Goal: Task Accomplishment & Management: Use online tool/utility

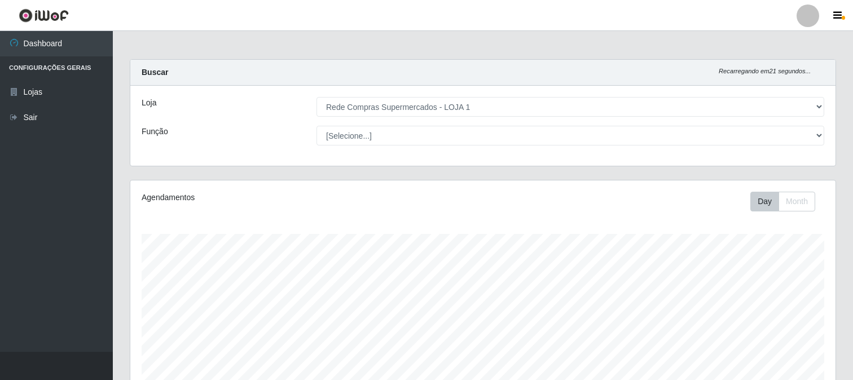
select select "158"
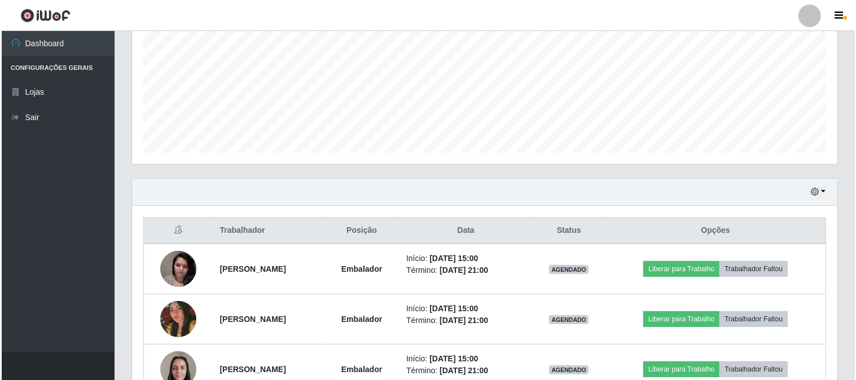
scroll to position [369, 0]
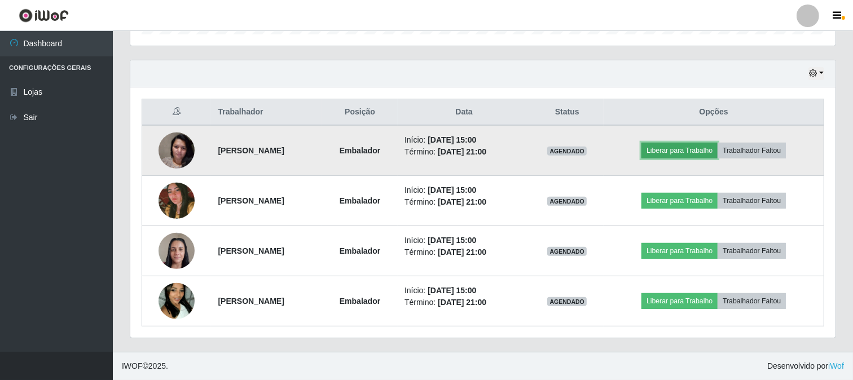
click at [698, 151] on button "Liberar para Trabalho" at bounding box center [680, 151] width 76 height 16
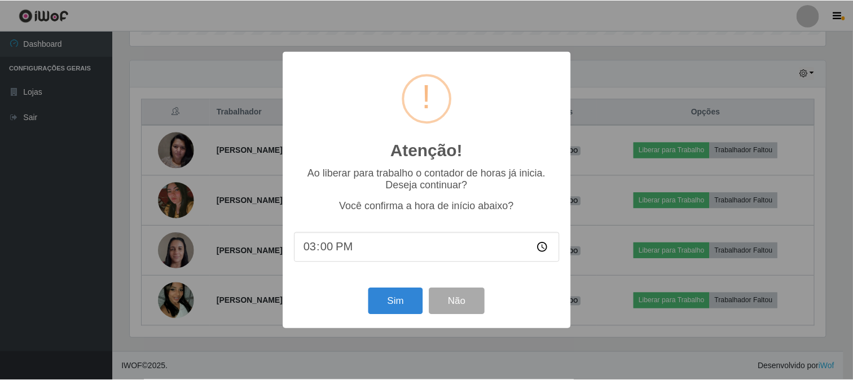
scroll to position [234, 698]
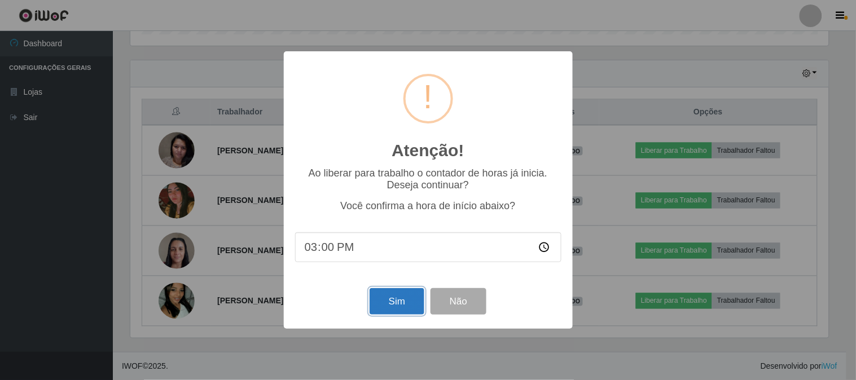
click at [379, 297] on button "Sim" at bounding box center [397, 301] width 55 height 27
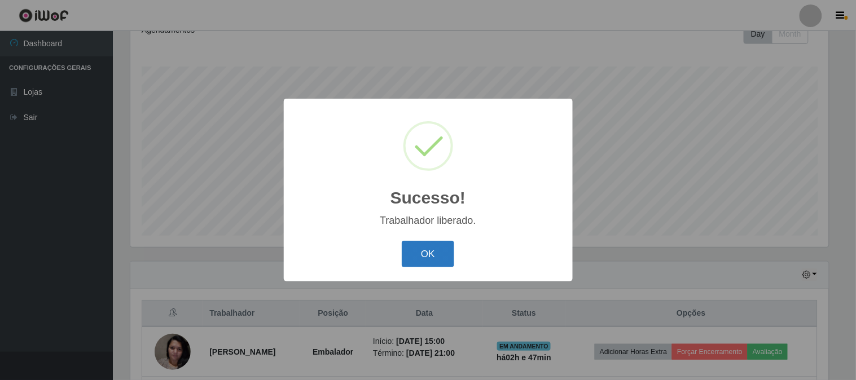
click at [443, 254] on button "OK" at bounding box center [428, 254] width 52 height 27
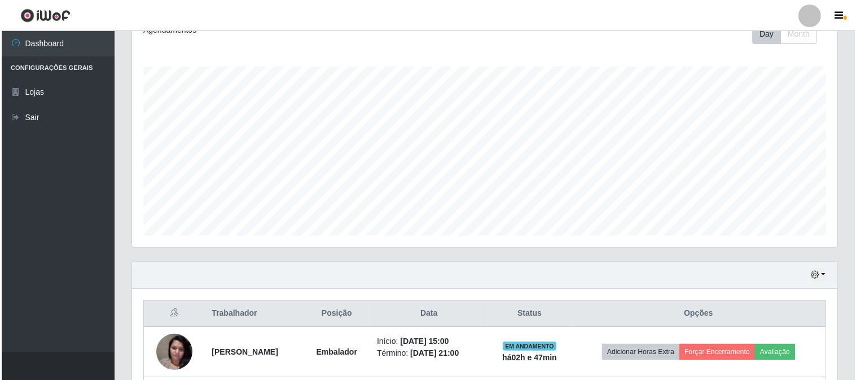
scroll to position [356, 0]
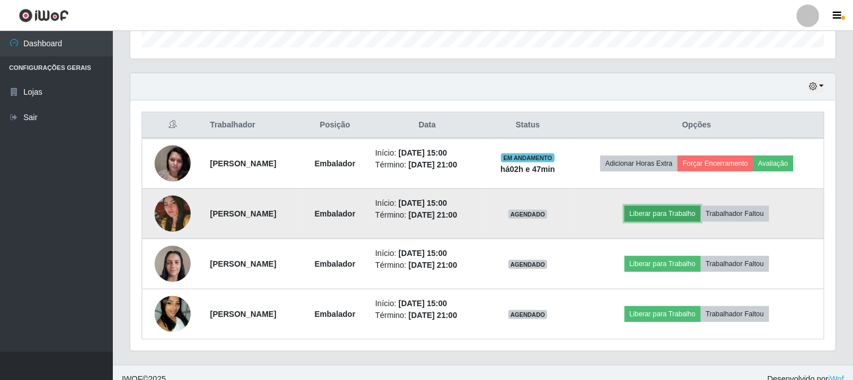
click at [678, 213] on button "Liberar para Trabalho" at bounding box center [663, 214] width 76 height 16
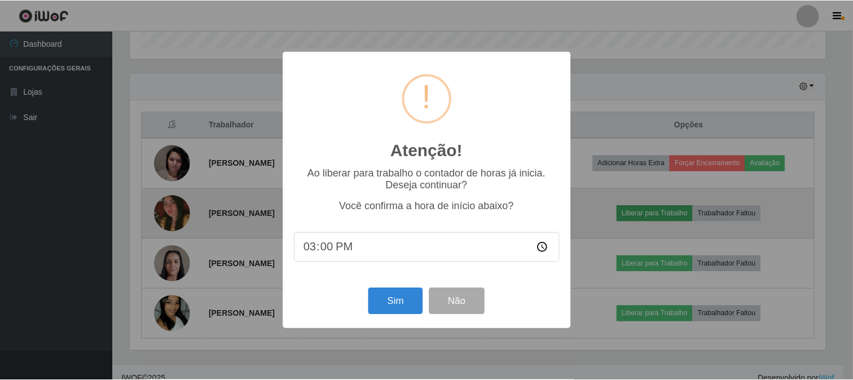
scroll to position [234, 698]
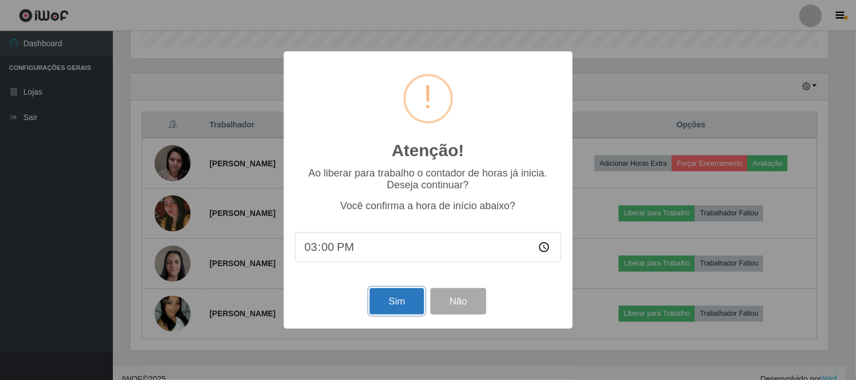
click at [382, 301] on button "Sim" at bounding box center [397, 301] width 55 height 27
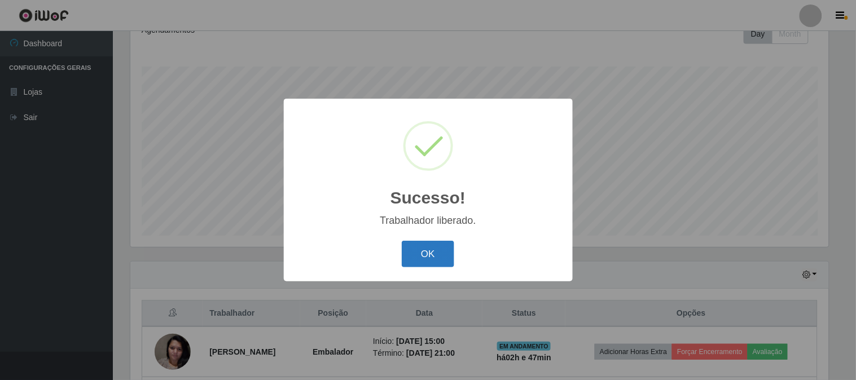
click at [425, 257] on button "OK" at bounding box center [428, 254] width 52 height 27
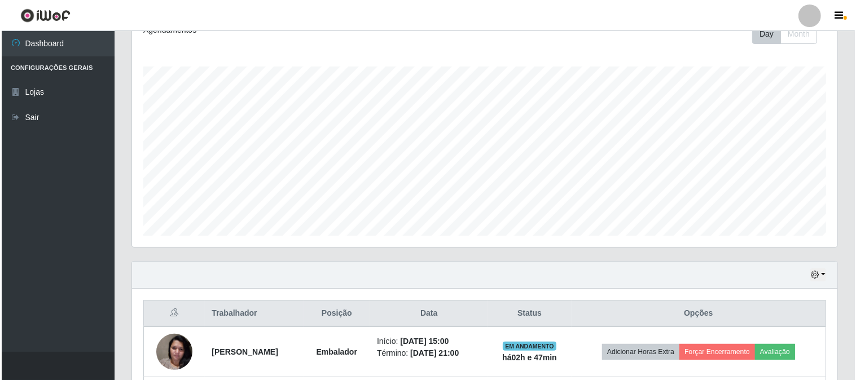
scroll to position [356, 0]
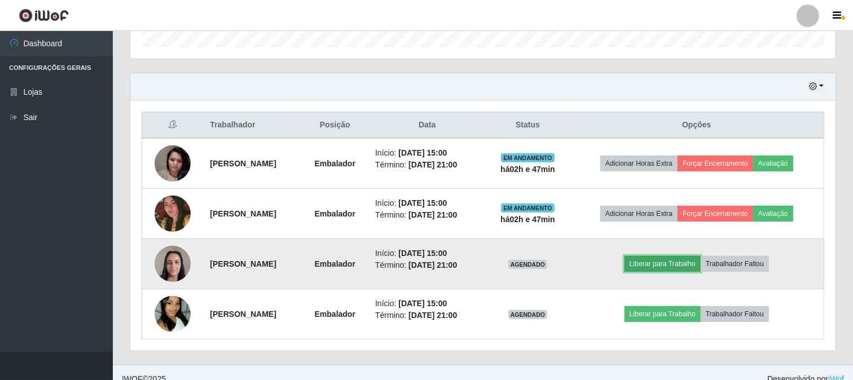
click at [698, 262] on button "Liberar para Trabalho" at bounding box center [663, 264] width 76 height 16
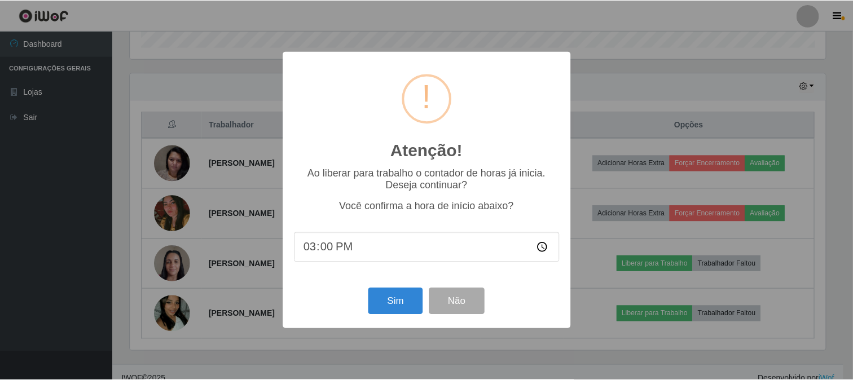
scroll to position [234, 698]
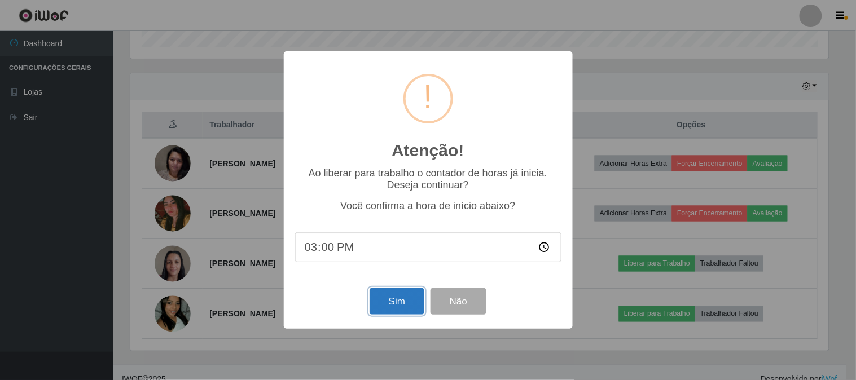
click at [404, 303] on button "Sim" at bounding box center [397, 301] width 55 height 27
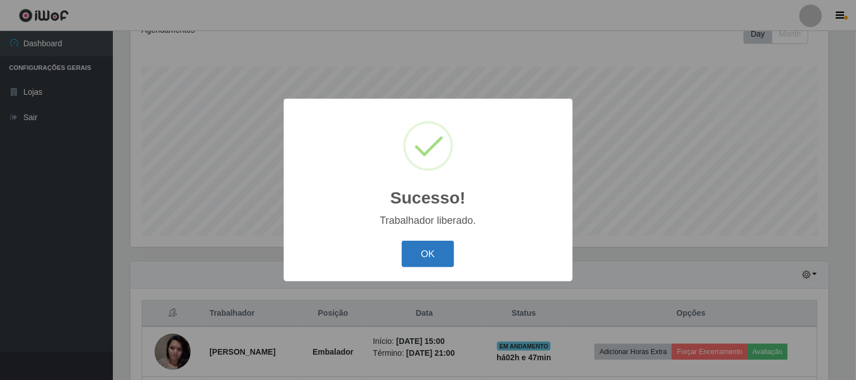
click at [453, 252] on button "OK" at bounding box center [428, 254] width 52 height 27
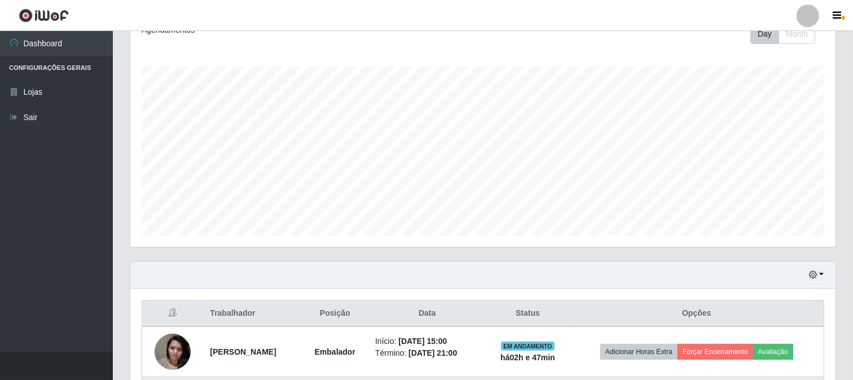
scroll to position [0, 0]
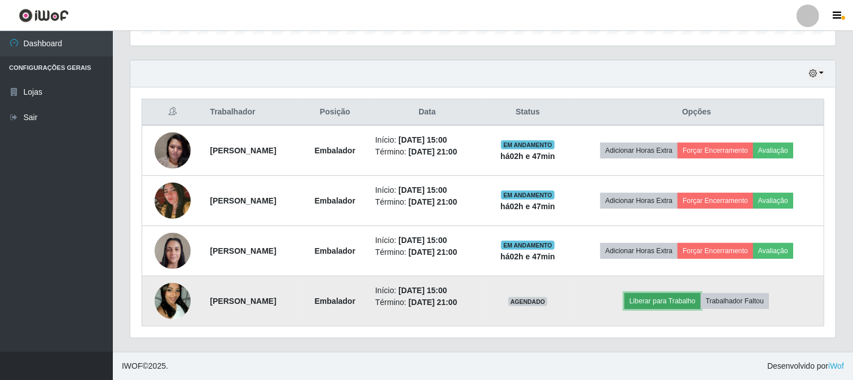
click at [677, 297] on button "Liberar para Trabalho" at bounding box center [663, 301] width 76 height 16
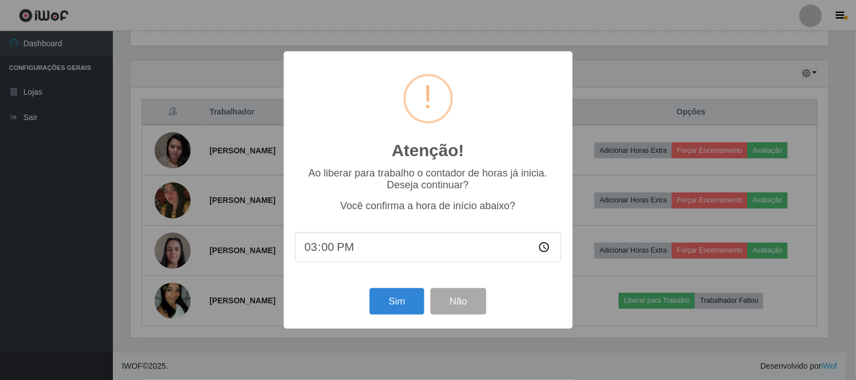
click at [352, 300] on div "Sim Não" at bounding box center [428, 302] width 266 height 32
click at [385, 296] on button "Sim" at bounding box center [397, 301] width 55 height 27
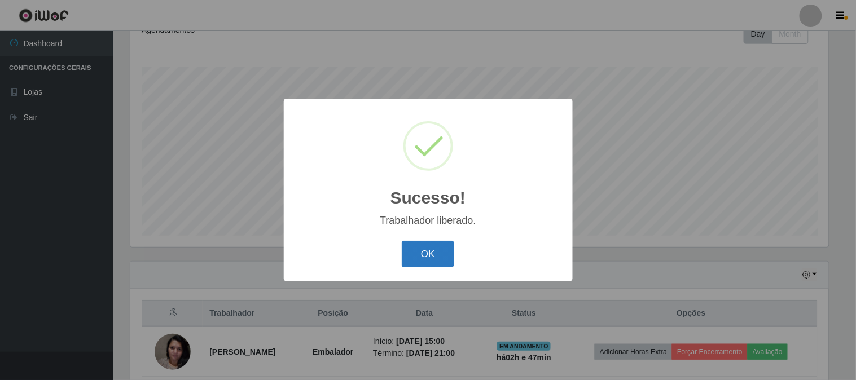
click at [437, 257] on button "OK" at bounding box center [428, 254] width 52 height 27
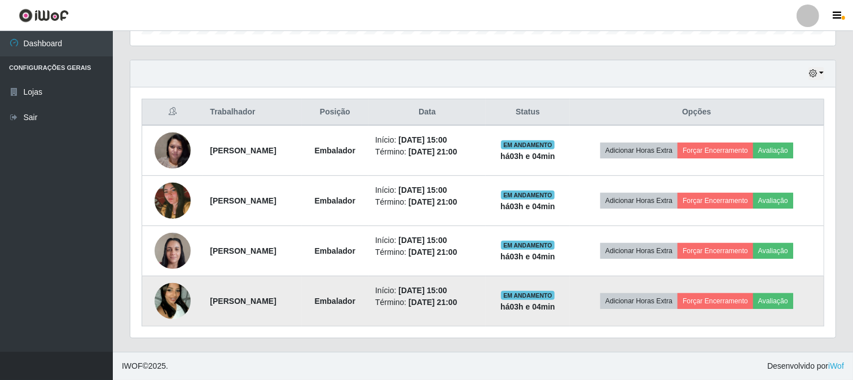
click at [164, 298] on img at bounding box center [173, 301] width 36 height 64
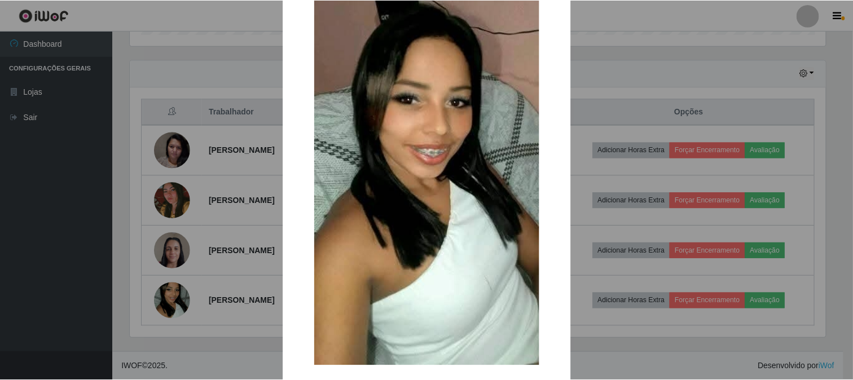
scroll to position [119, 0]
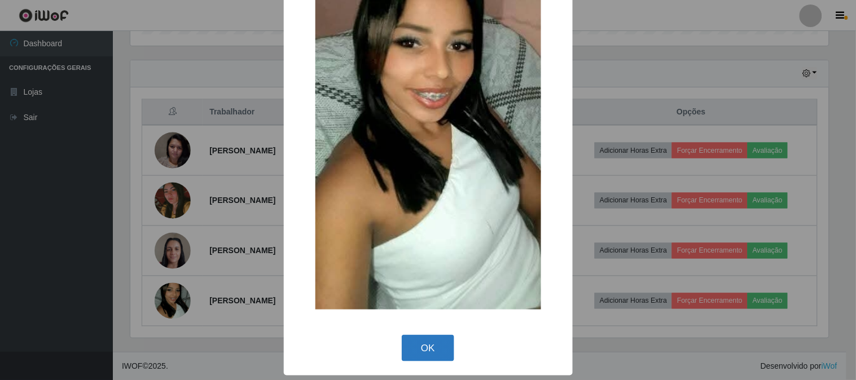
click at [429, 344] on button "OK" at bounding box center [428, 348] width 52 height 27
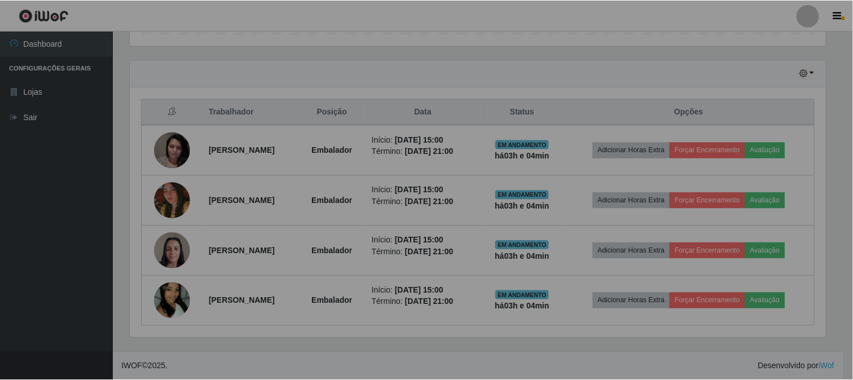
scroll to position [234, 705]
